Goal: Information Seeking & Learning: Understand process/instructions

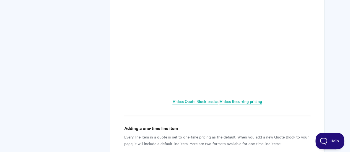
scroll to position [277, 0]
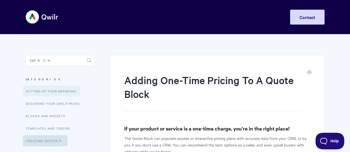
click at [76, 89] on link "Setting up your Branding" at bounding box center [51, 91] width 57 height 11
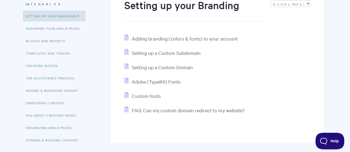
scroll to position [83, 0]
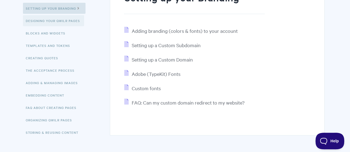
click at [56, 21] on link "Designing Your Qwilr Pages" at bounding box center [53, 20] width 61 height 11
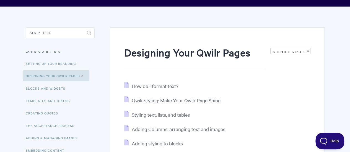
scroll to position [55, 0]
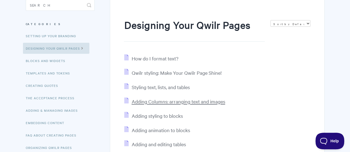
click at [144, 101] on span "Adding Columns: arranging text and images" at bounding box center [178, 102] width 94 height 6
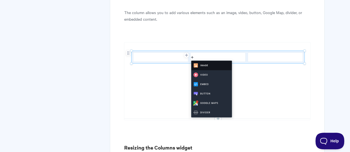
scroll to position [719, 0]
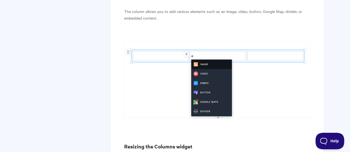
click at [128, 51] on img at bounding box center [217, 80] width 186 height 79
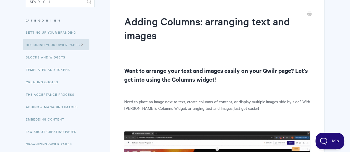
scroll to position [0, 0]
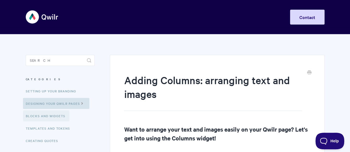
click at [42, 115] on link "Blocks and Widgets" at bounding box center [46, 116] width 46 height 11
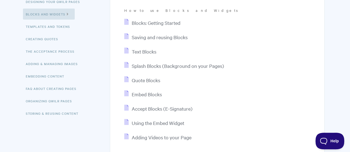
scroll to position [111, 0]
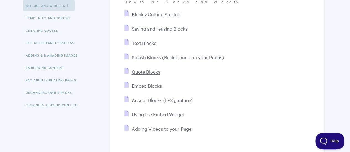
click at [149, 70] on span "Quote Blocks" at bounding box center [145, 72] width 29 height 6
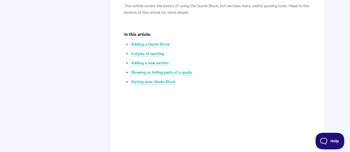
scroll to position [249, 0]
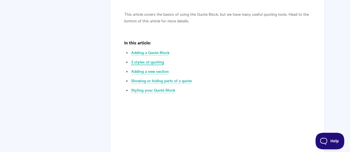
click at [144, 61] on link "3 styles of quoting" at bounding box center [147, 62] width 33 height 6
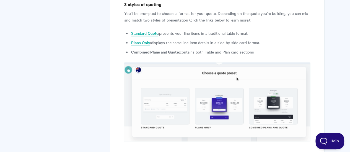
click at [139, 33] on link "Standard Quote" at bounding box center [144, 33] width 27 height 6
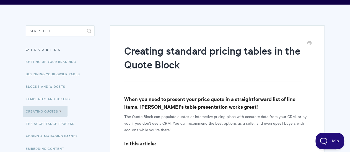
scroll to position [28, 0]
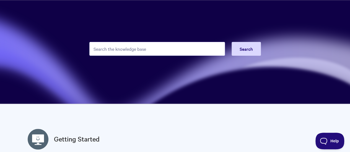
scroll to position [28, 0]
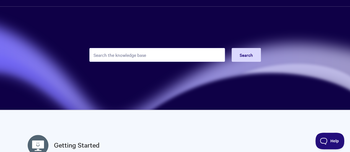
click at [134, 55] on input "Search the knowledge base" at bounding box center [157, 55] width 136 height 14
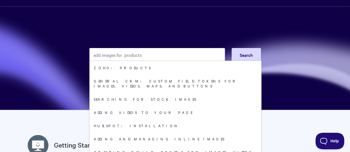
type input "add images for products"
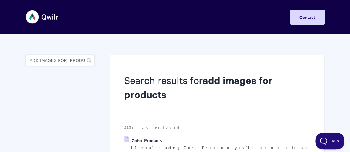
click at [80, 58] on input "add images for products" at bounding box center [60, 60] width 69 height 11
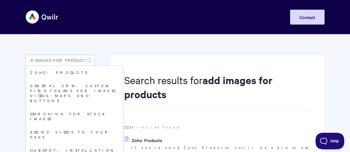
scroll to position [0, 11]
click at [83, 60] on input "add images for products" at bounding box center [60, 60] width 69 height 11
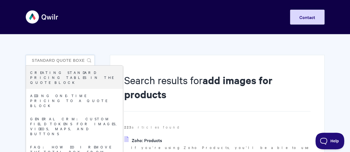
scroll to position [0, 71]
type input "add images for productsin standard quote boxes"
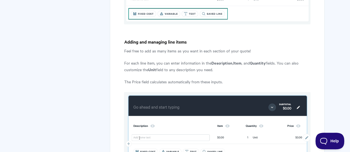
scroll to position [498, 0]
